Goal: Task Accomplishment & Management: Use online tool/utility

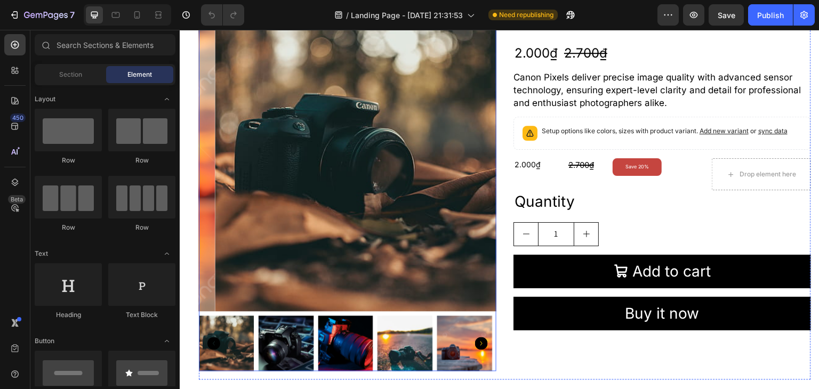
scroll to position [63, 0]
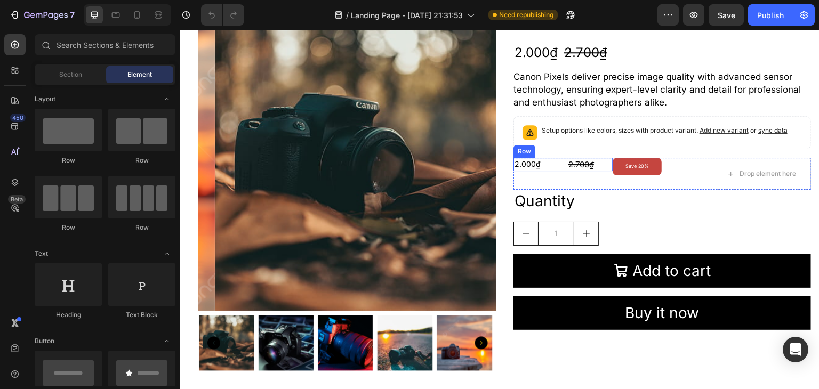
click at [531, 171] on div "2.000₫ Product Price Product Price" at bounding box center [535, 164] width 45 height 13
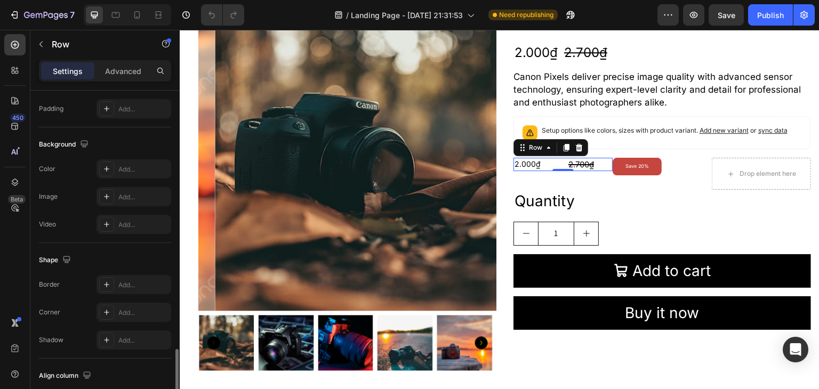
scroll to position [441, 0]
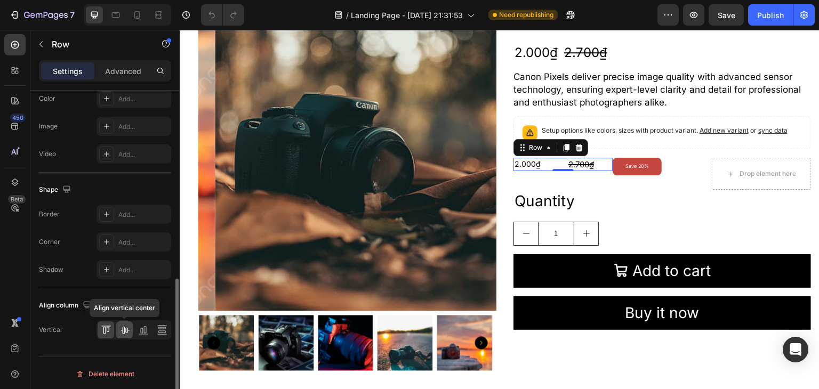
click at [124, 330] on icon at bounding box center [124, 330] width 9 height 7
click at [128, 325] on icon at bounding box center [124, 330] width 11 height 11
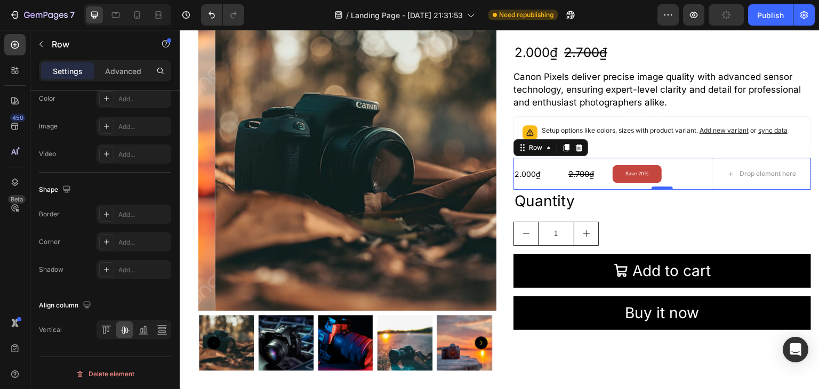
click at [651, 189] on div at bounding box center [661, 188] width 21 height 3
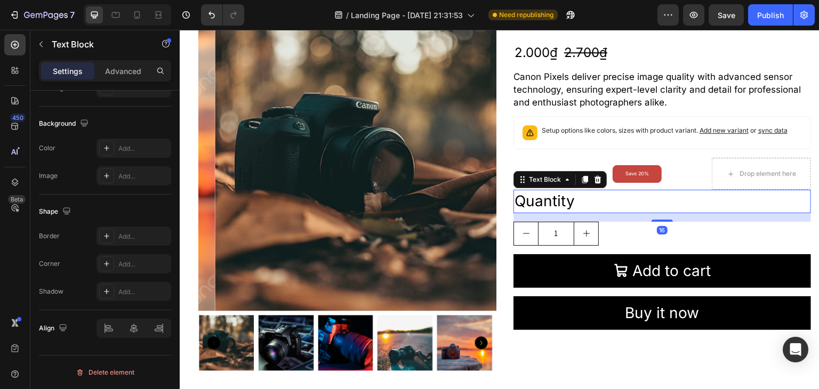
scroll to position [0, 0]
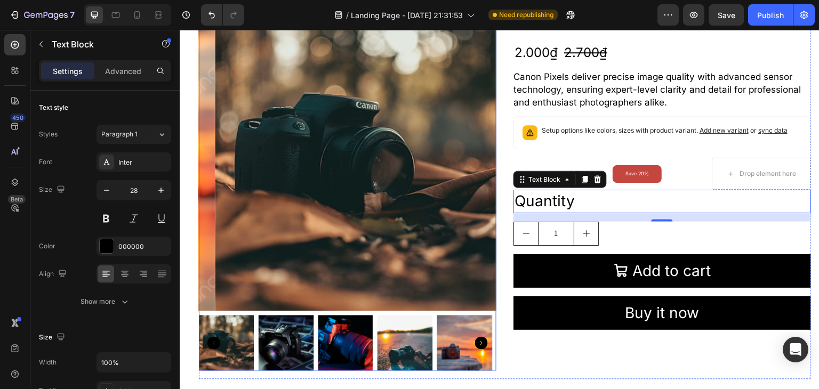
click at [411, 337] on img at bounding box center [404, 343] width 55 height 55
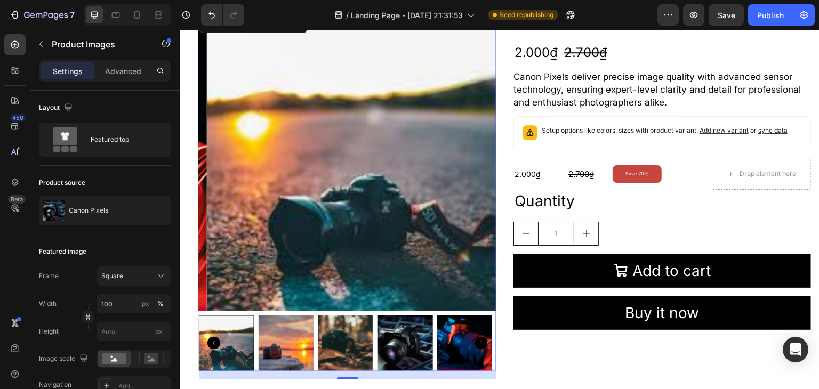
click at [407, 337] on img at bounding box center [404, 343] width 55 height 55
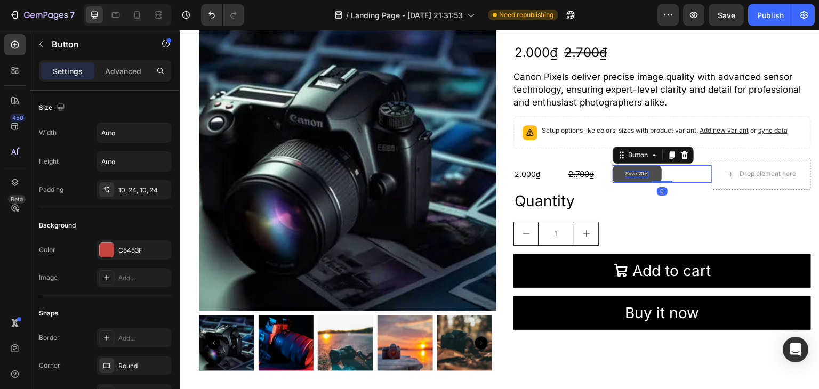
click at [626, 172] on p "Save 20%" at bounding box center [636, 174] width 23 height 7
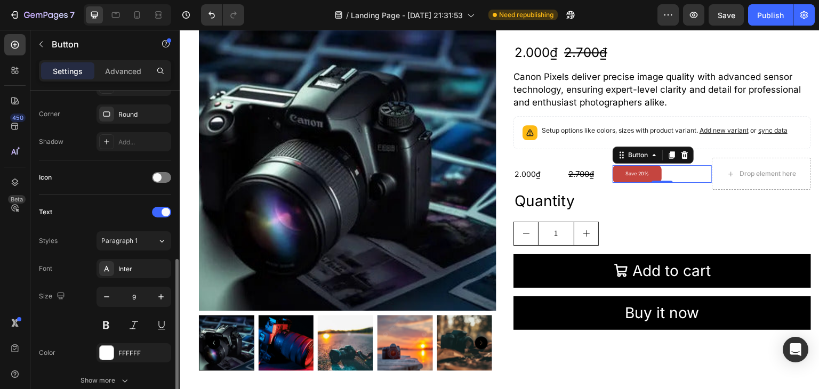
scroll to position [294, 0]
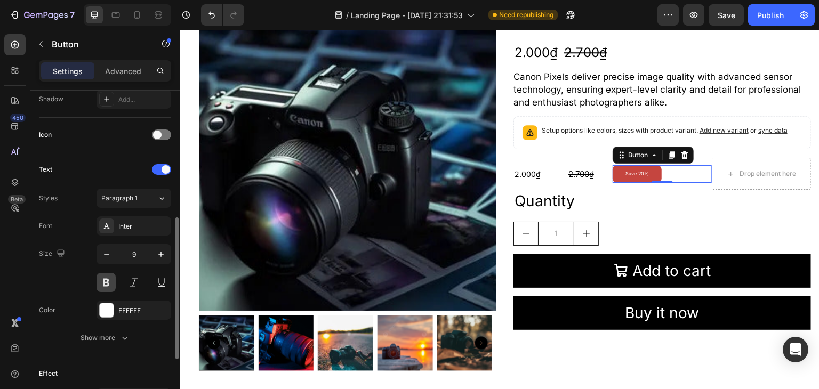
click at [104, 280] on button at bounding box center [105, 282] width 19 height 19
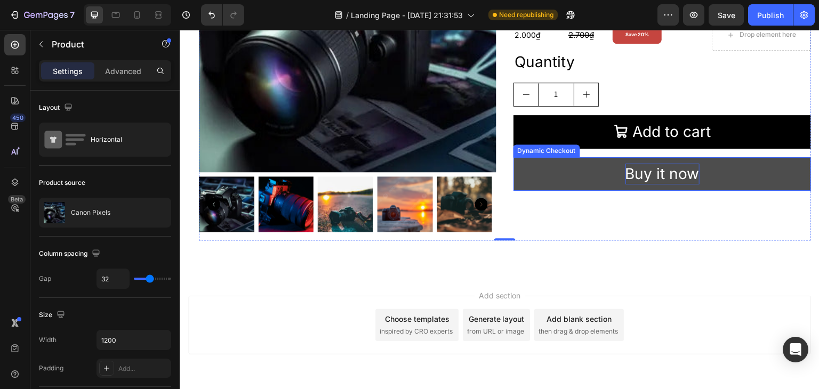
scroll to position [222, 0]
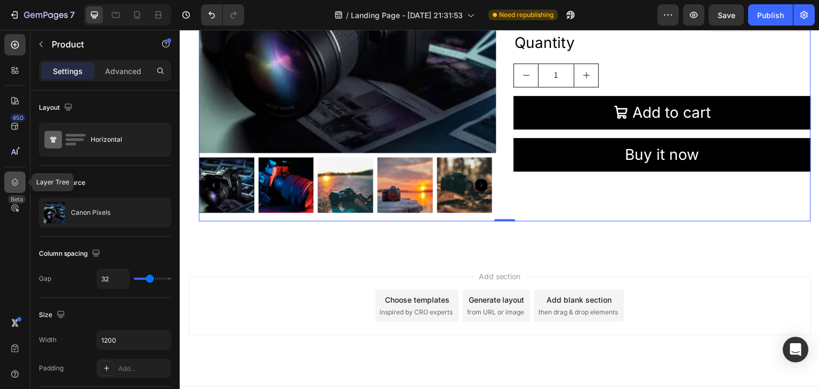
click at [14, 179] on icon at bounding box center [15, 182] width 7 height 7
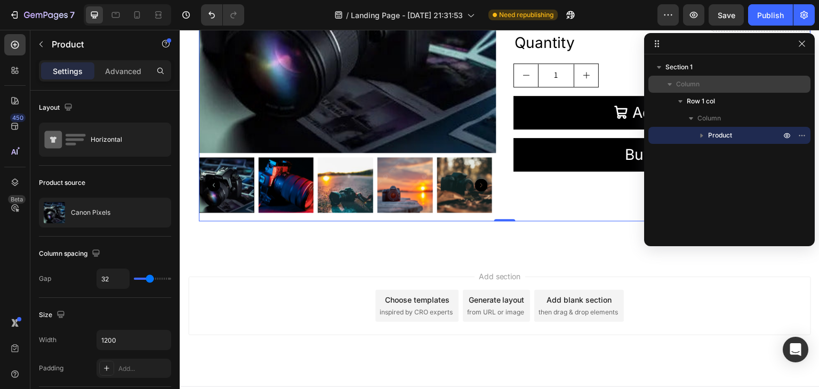
click at [681, 84] on span "Column" at bounding box center [687, 84] width 23 height 11
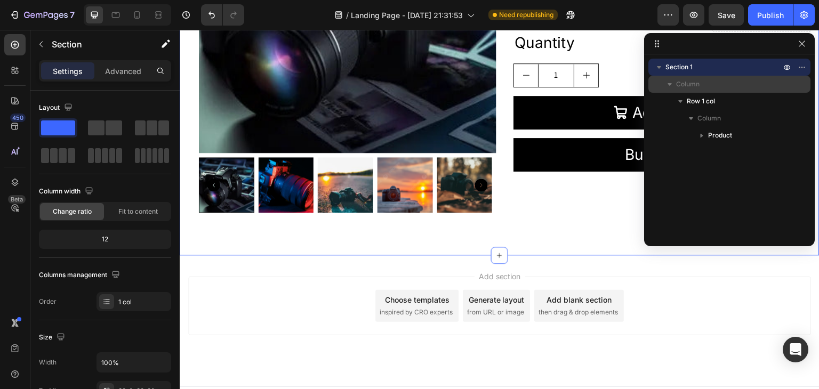
click at [681, 84] on span "Column" at bounding box center [687, 84] width 23 height 11
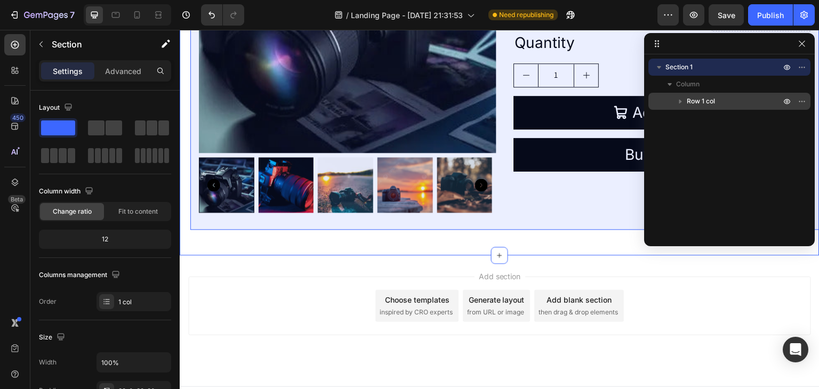
click at [687, 96] on span "Row 1 col" at bounding box center [701, 101] width 28 height 11
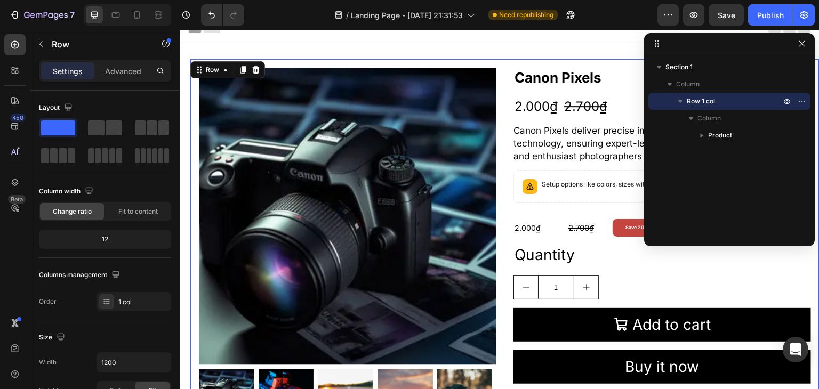
scroll to position [1, 0]
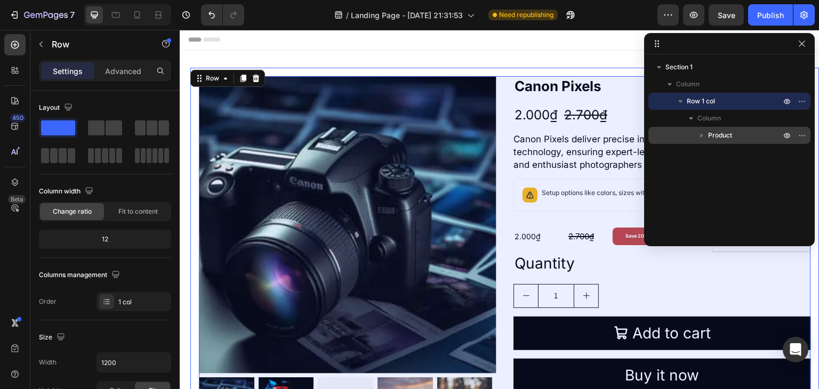
click at [708, 141] on div "Product" at bounding box center [729, 135] width 154 height 17
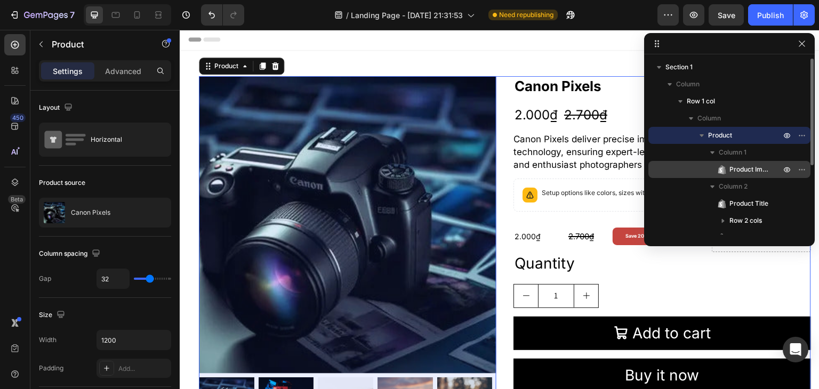
click at [721, 171] on icon at bounding box center [720, 170] width 3 height 4
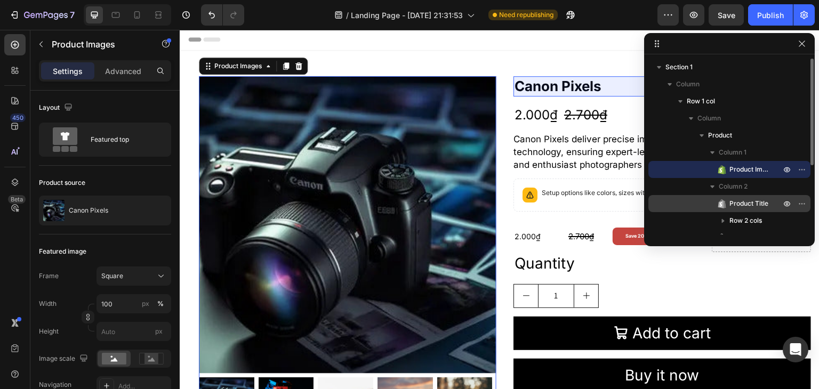
click at [726, 202] on icon at bounding box center [721, 203] width 11 height 11
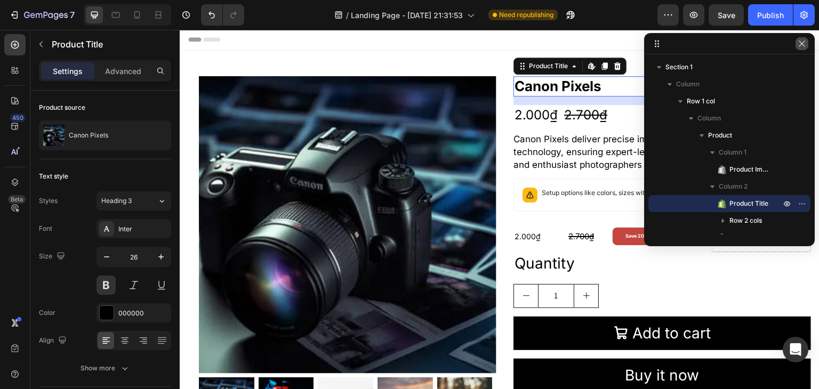
click at [801, 48] on button "button" at bounding box center [801, 43] width 13 height 13
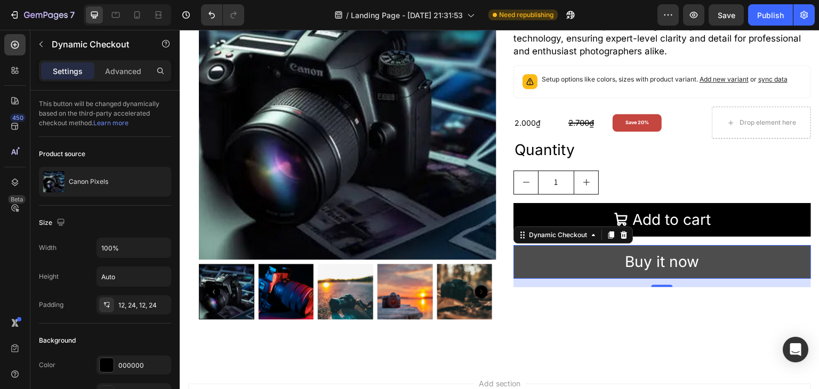
scroll to position [112, 0]
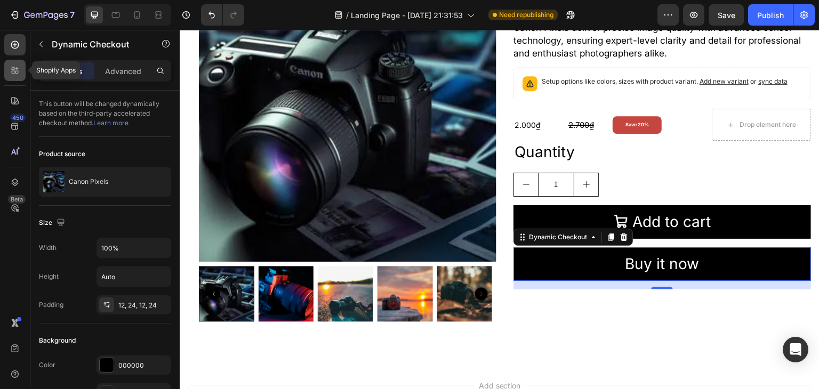
click at [18, 71] on icon at bounding box center [16, 72] width 3 height 3
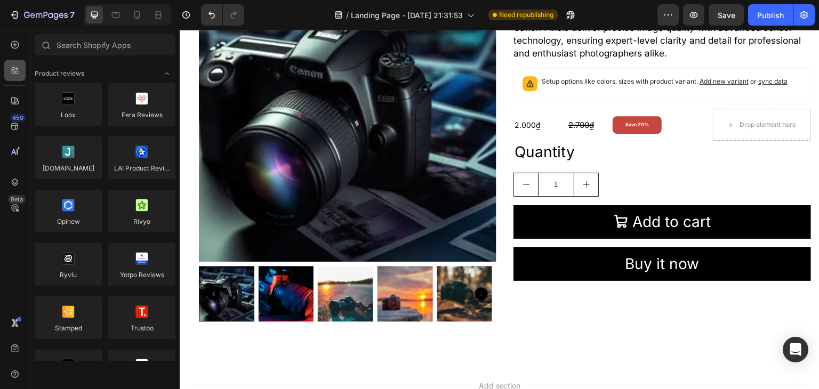
click at [18, 71] on icon at bounding box center [16, 72] width 3 height 3
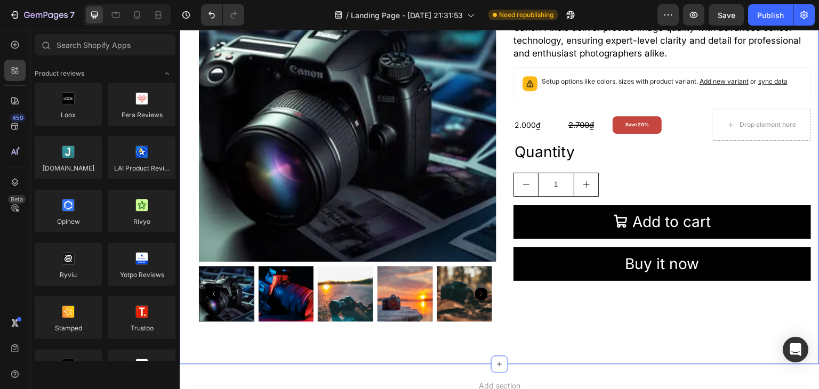
click at [286, 343] on div "Product Images Canon Pixels Product Title 2.000₫ Product Price Product Price 2.…" at bounding box center [504, 151] width 629 height 391
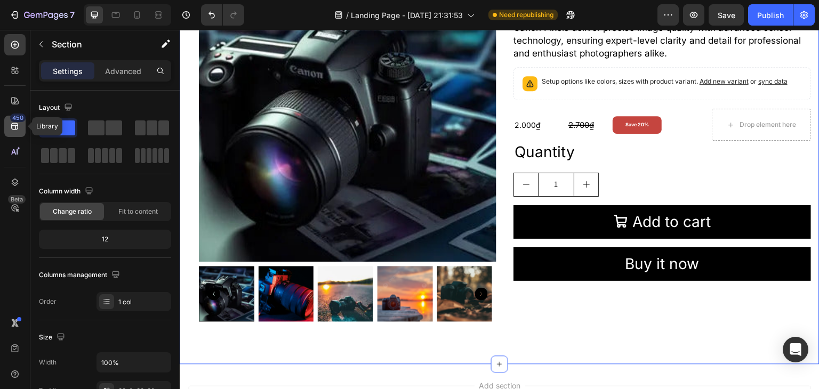
click at [17, 122] on div "450" at bounding box center [17, 118] width 15 height 9
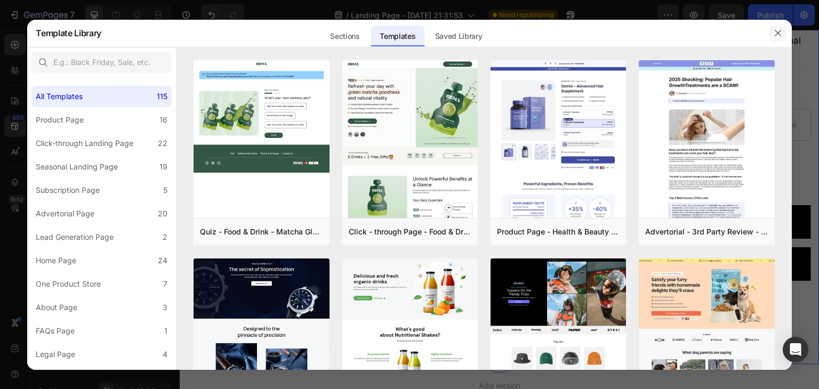
click at [779, 33] on icon "button" at bounding box center [777, 33] width 9 height 9
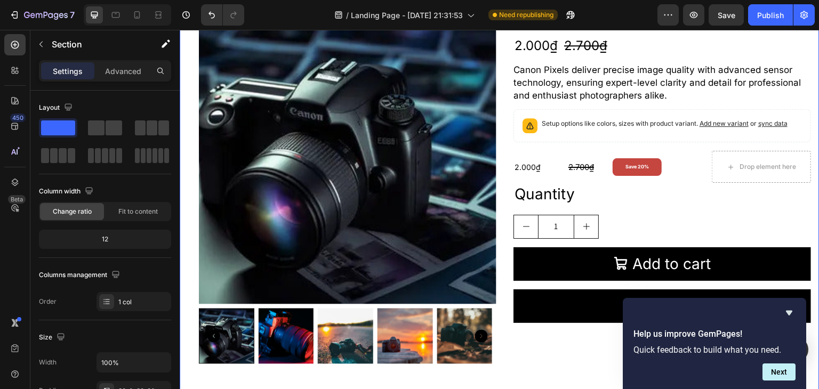
scroll to position [70, 0]
click at [41, 19] on icon "button" at bounding box center [46, 15] width 44 height 9
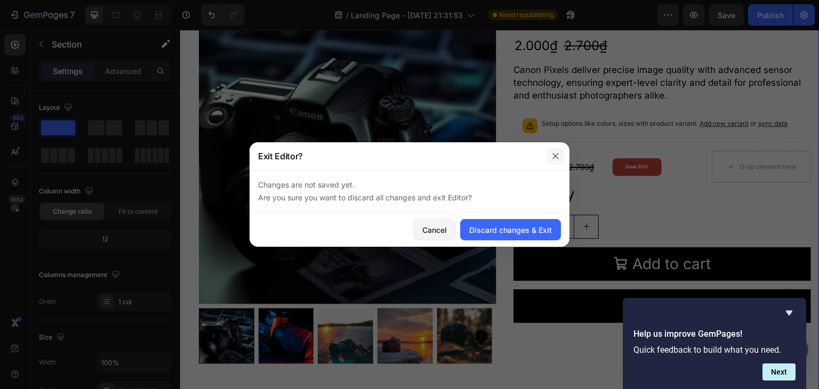
click at [556, 160] on icon "button" at bounding box center [555, 156] width 9 height 9
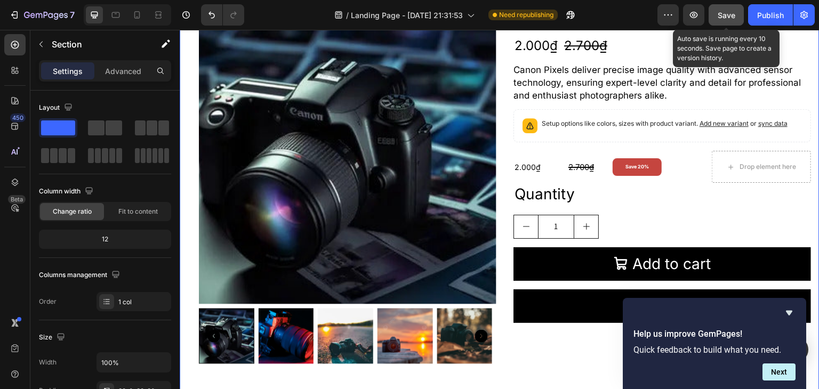
click at [715, 22] on button "Save" at bounding box center [725, 14] width 35 height 21
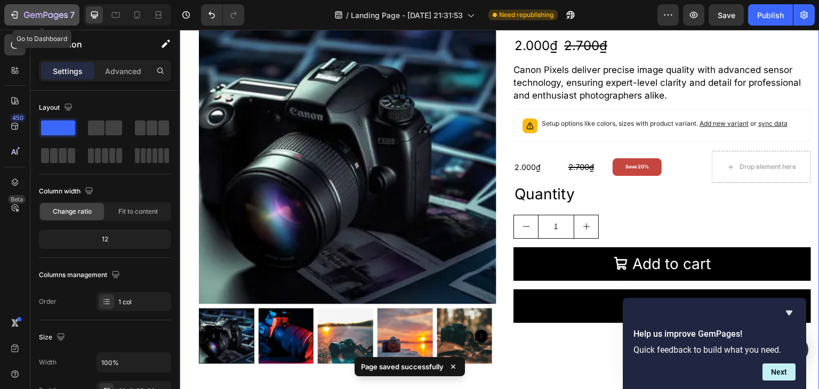
click at [49, 18] on icon "button" at bounding box center [50, 15] width 5 height 5
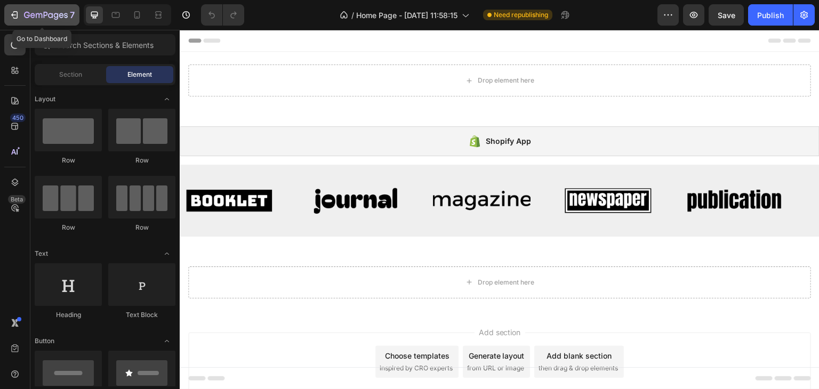
click at [26, 18] on icon "button" at bounding box center [27, 15] width 6 height 6
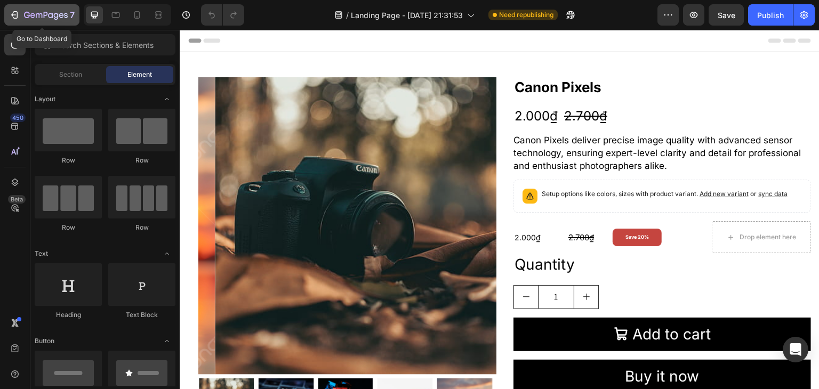
click at [44, 23] on button "7" at bounding box center [41, 14] width 75 height 21
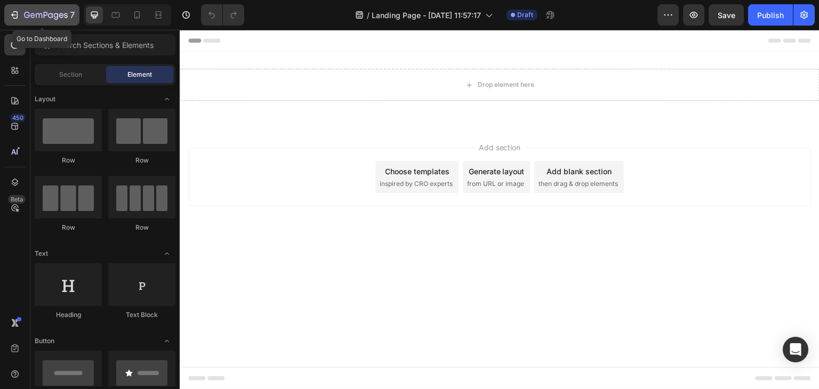
click at [23, 13] on div "7" at bounding box center [42, 15] width 66 height 13
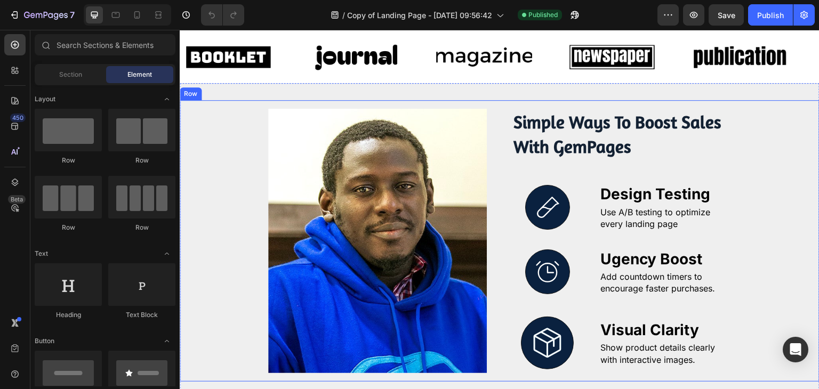
scroll to position [574, 0]
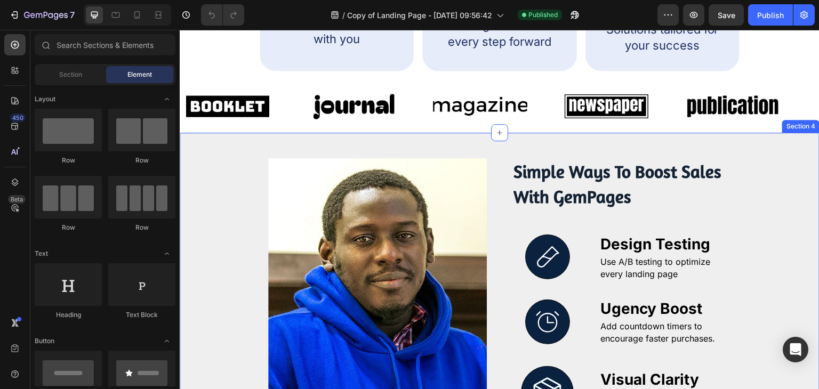
click at [776, 139] on div "Image Row Simple Ways To Boost Sales With GemPages Text Block Row Icon Design T…" at bounding box center [500, 295] width 640 height 324
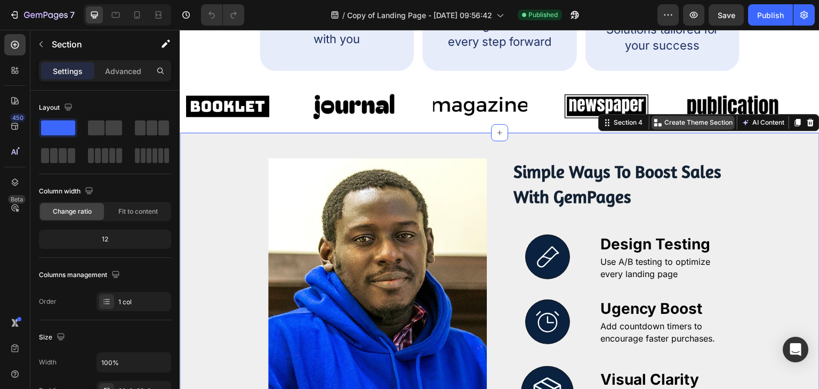
click at [708, 125] on p "Create Theme Section" at bounding box center [698, 123] width 68 height 10
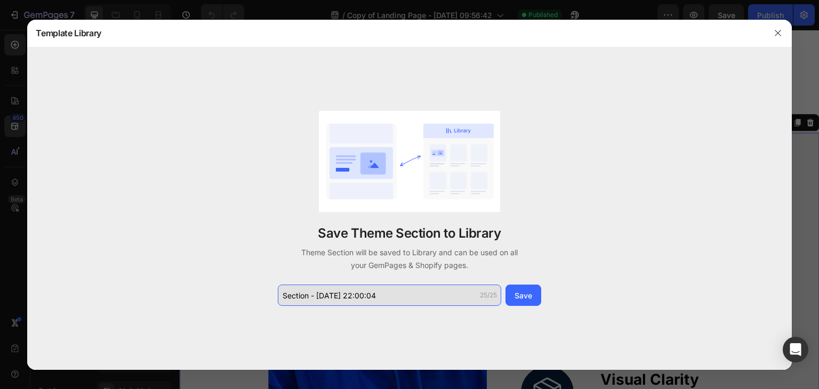
click at [388, 299] on input "Section - Sep 26 22:00:04" at bounding box center [389, 295] width 223 height 21
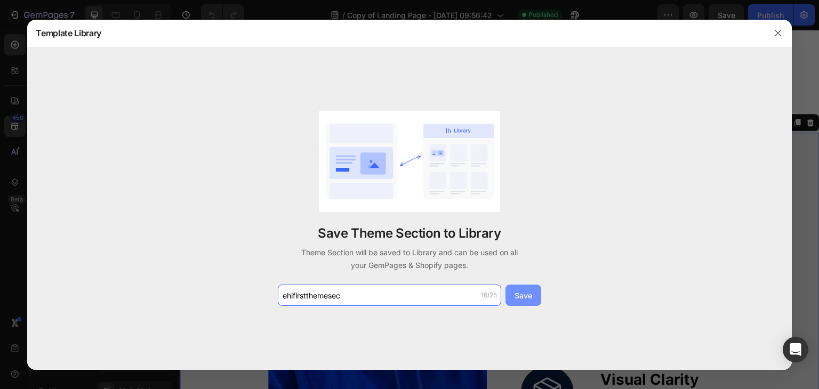
type input "ehifirstthemesec"
click at [512, 298] on button "Save" at bounding box center [523, 295] width 36 height 21
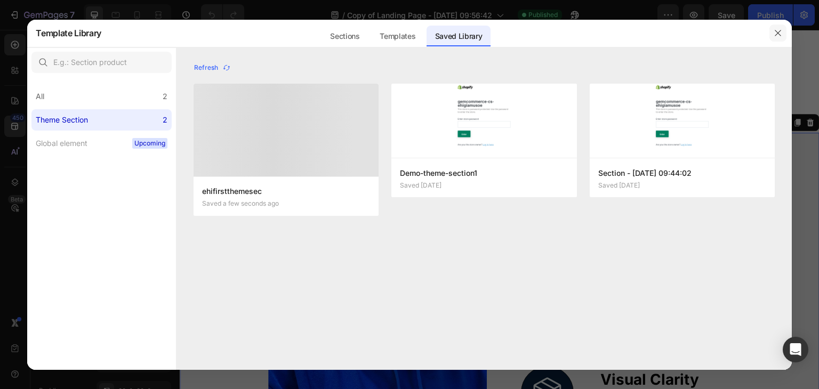
click at [780, 30] on icon "button" at bounding box center [777, 33] width 6 height 6
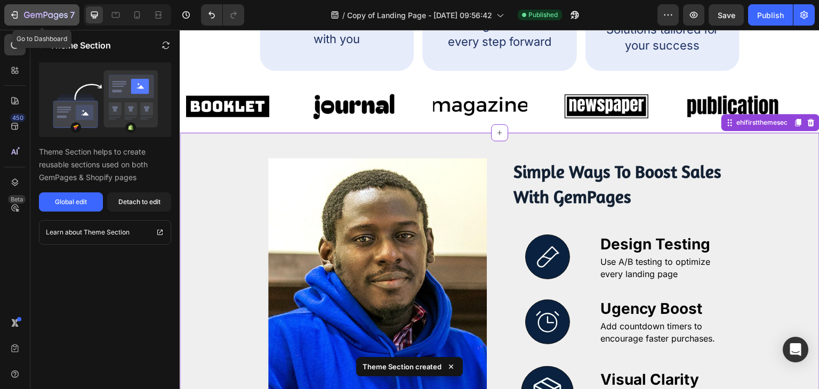
click at [45, 15] on icon "button" at bounding box center [46, 15] width 4 height 6
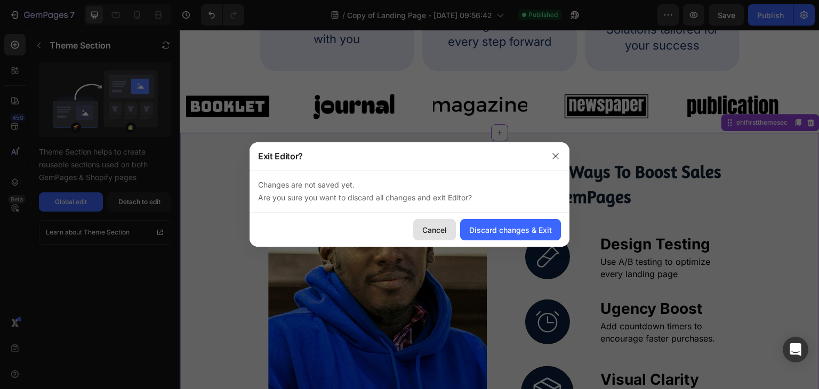
click at [430, 235] on div "Cancel" at bounding box center [434, 229] width 25 height 11
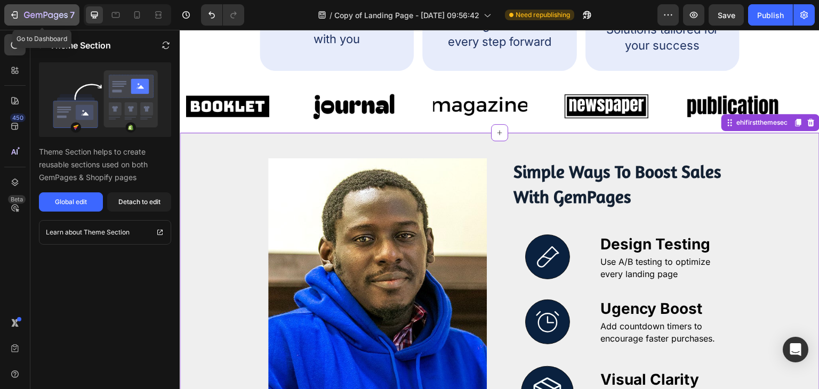
click at [26, 14] on icon "button" at bounding box center [46, 15] width 44 height 9
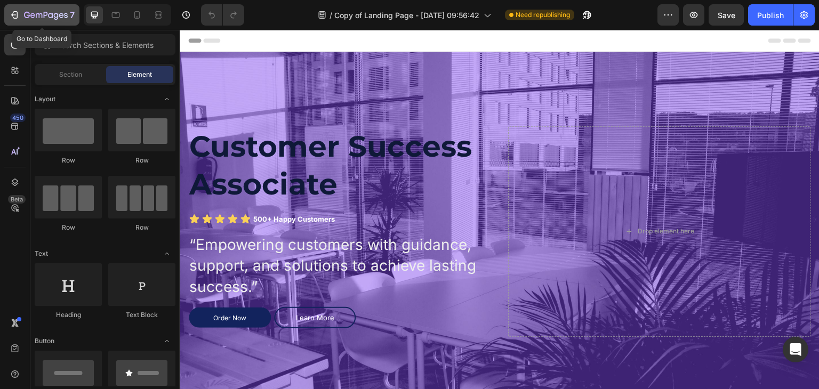
click at [15, 13] on icon "button" at bounding box center [14, 15] width 11 height 11
click at [49, 20] on icon "button" at bounding box center [46, 15] width 44 height 9
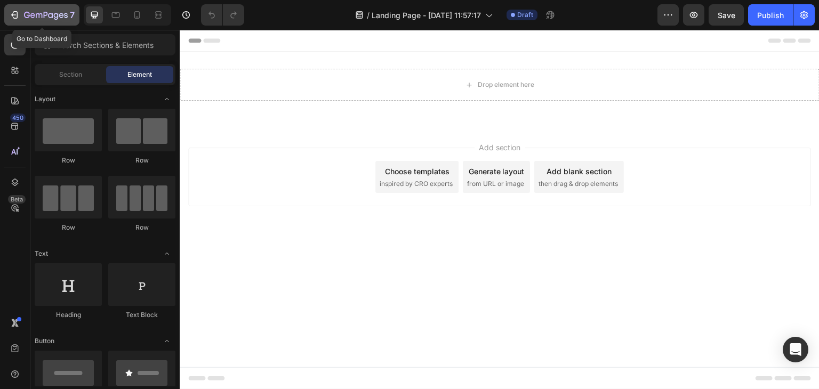
click at [37, 22] on button "7" at bounding box center [41, 14] width 75 height 21
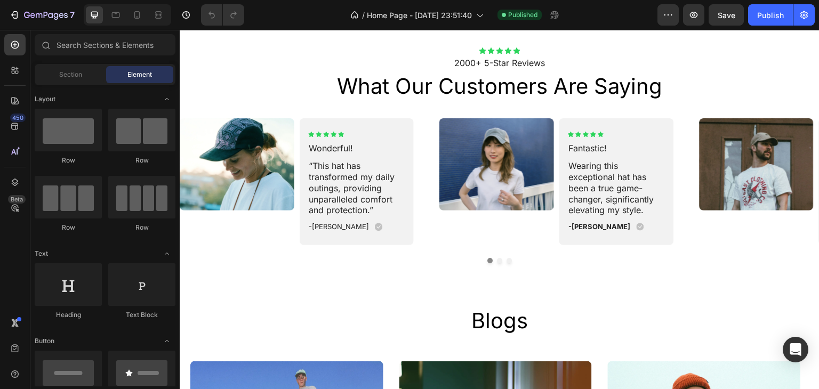
scroll to position [1851, 0]
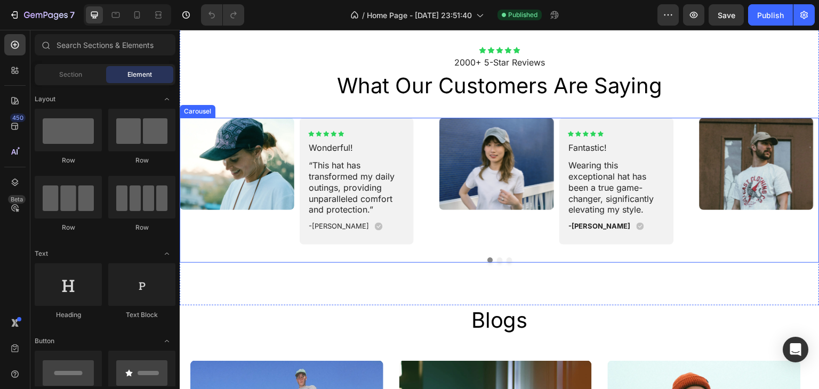
click at [496, 257] on div at bounding box center [500, 259] width 640 height 5
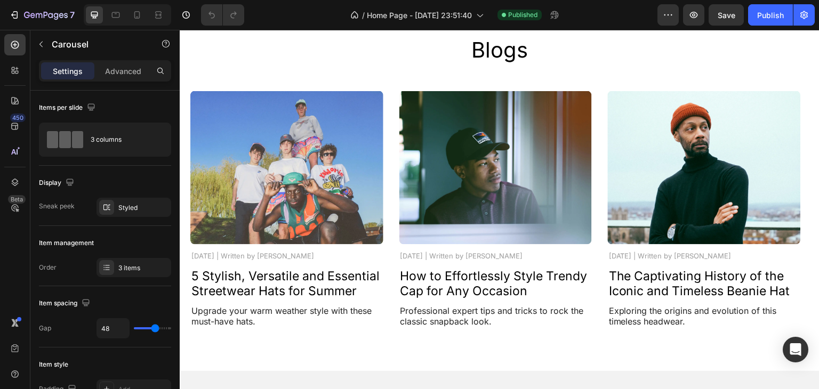
scroll to position [2120, 0]
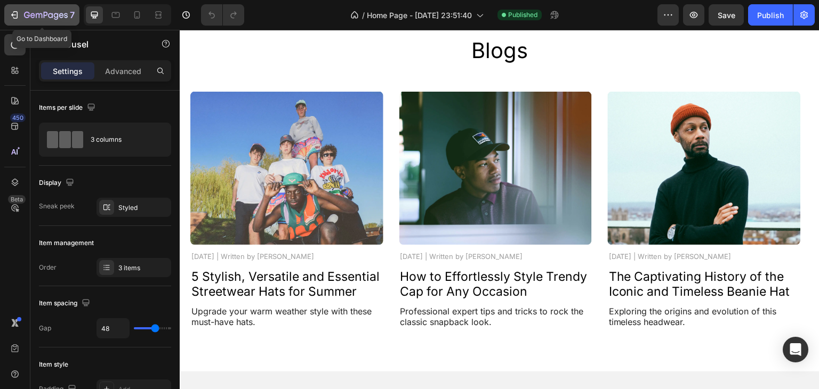
click at [35, 10] on div "7" at bounding box center [49, 15] width 51 height 13
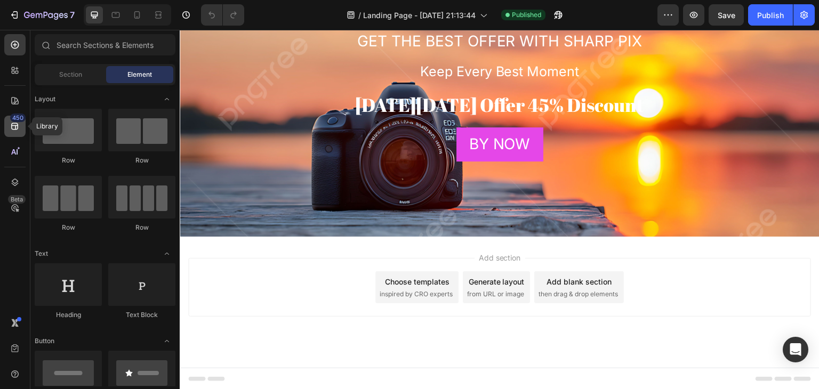
click at [13, 126] on icon at bounding box center [14, 126] width 7 height 7
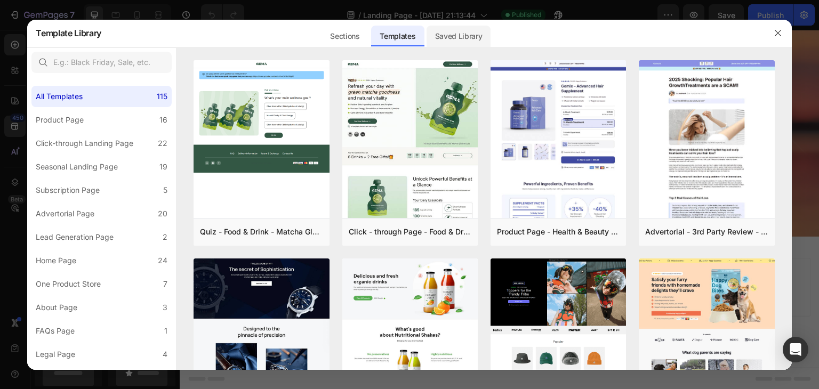
click at [440, 39] on div "Saved Library" at bounding box center [458, 36] width 64 height 21
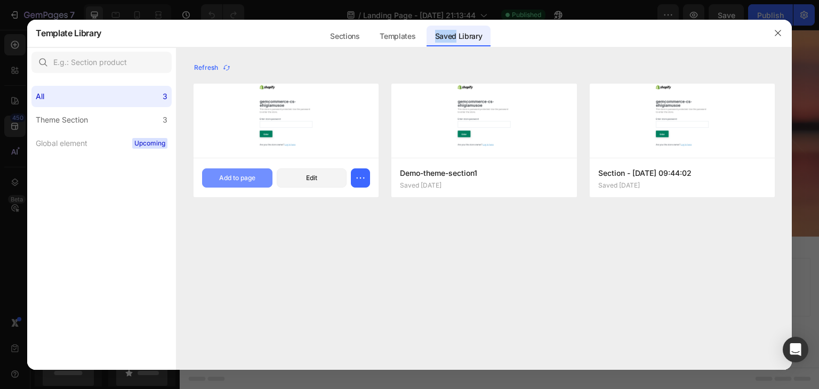
click at [252, 171] on button "Add to page" at bounding box center [237, 177] width 70 height 19
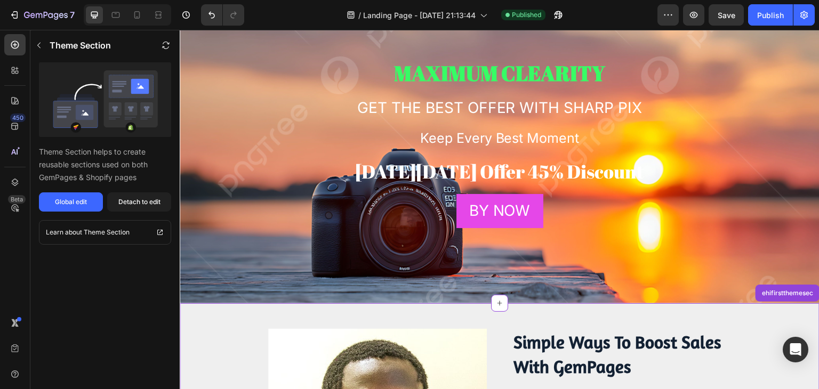
scroll to position [67, 0]
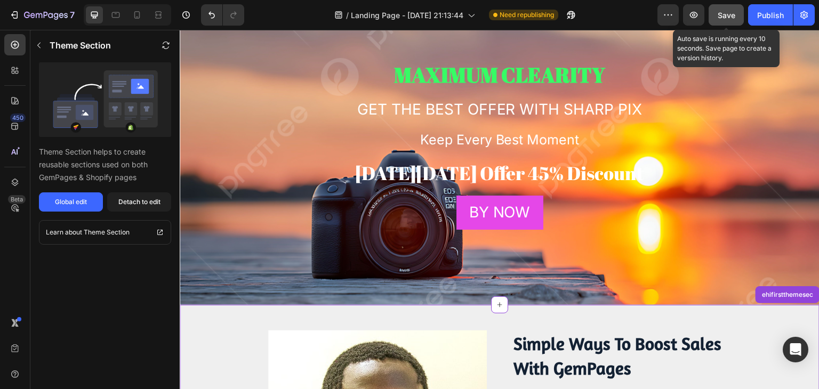
click at [716, 16] on button "Save" at bounding box center [725, 14] width 35 height 21
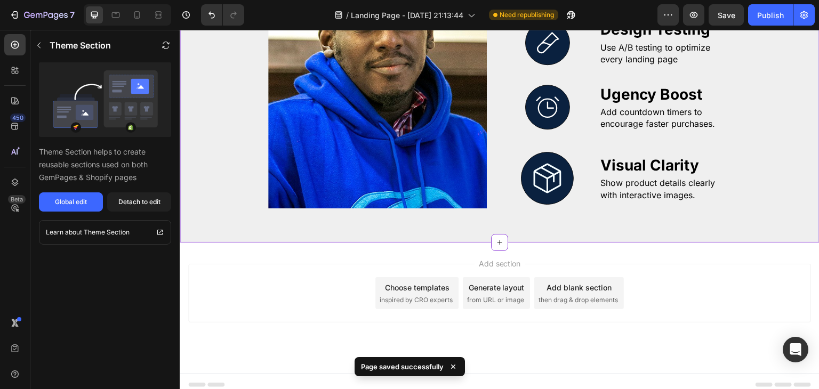
scroll to position [455, 0]
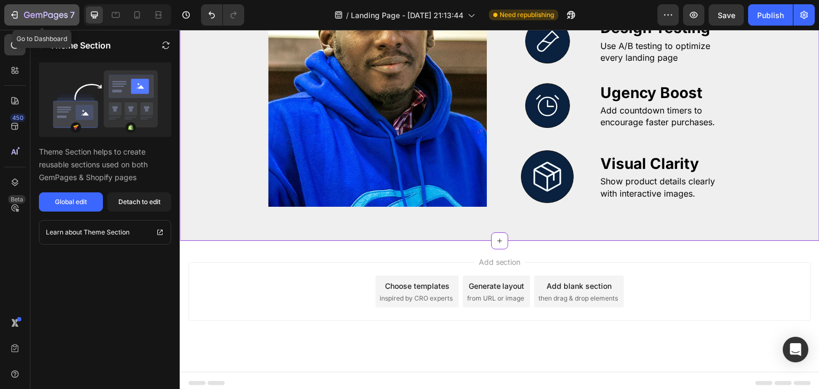
click at [21, 20] on div "7" at bounding box center [42, 15] width 66 height 13
